Goal: Find specific page/section: Find specific page/section

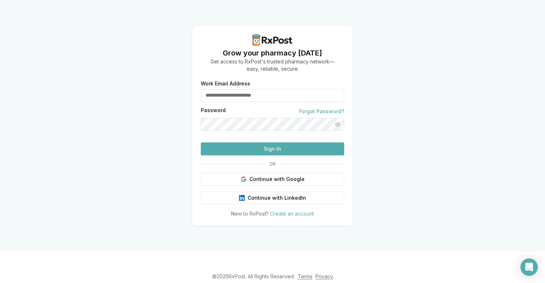
type input "**********"
click at [269, 155] on button "Sign In" at bounding box center [272, 148] width 143 height 13
click at [271, 155] on button "Sign In" at bounding box center [272, 148] width 143 height 13
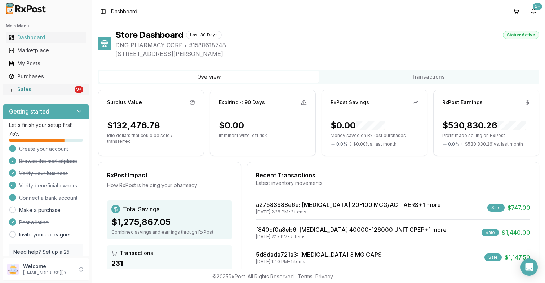
click at [57, 87] on div "Sales" at bounding box center [41, 89] width 65 height 7
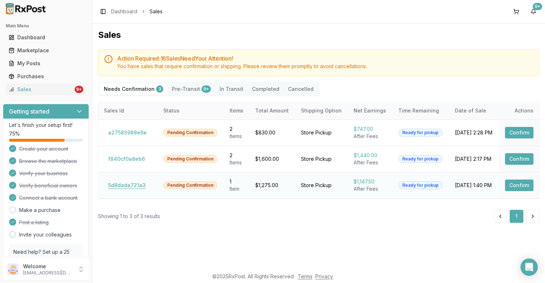
click at [127, 183] on button "5d8dada721a3" at bounding box center [127, 186] width 46 height 12
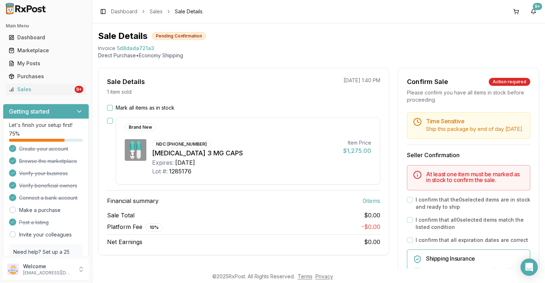
scroll to position [22, 0]
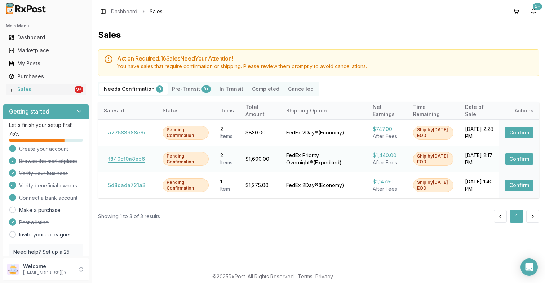
click at [125, 164] on button "f840cf0a8eb6" at bounding box center [126, 159] width 45 height 12
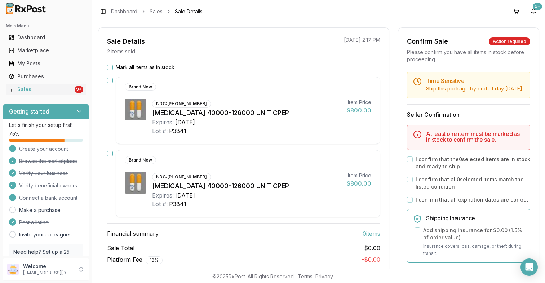
scroll to position [65, 0]
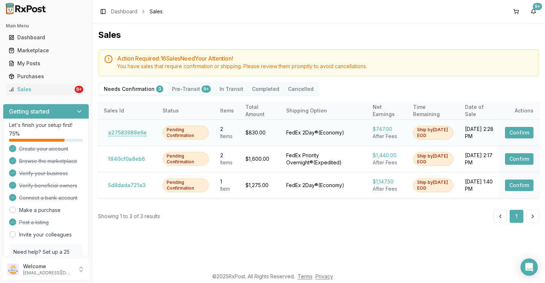
click at [132, 136] on button "a27583988e6e" at bounding box center [127, 133] width 47 height 12
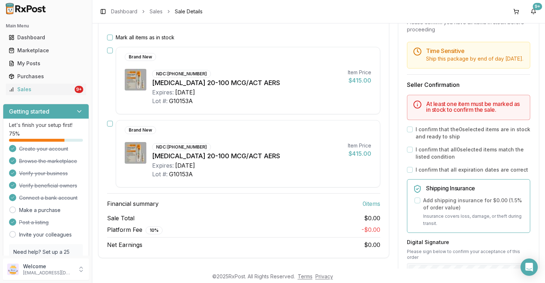
scroll to position [101, 0]
